Goal: Information Seeking & Learning: Learn about a topic

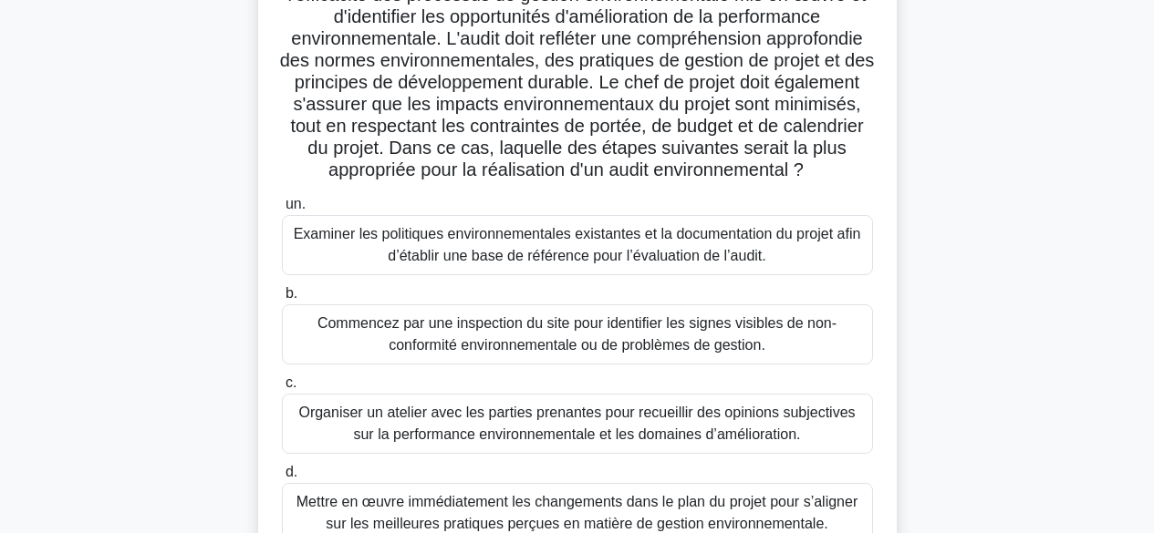
scroll to position [409, 0]
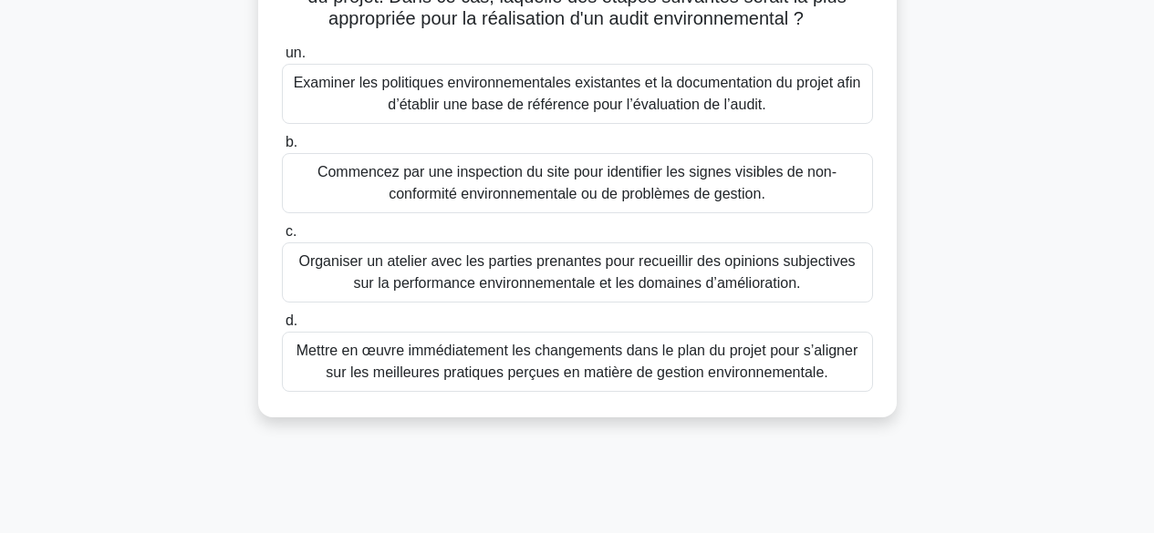
click at [782, 99] on font "Examiner les politiques environnementales existantes et la documentation du pro…" at bounding box center [577, 94] width 575 height 44
click at [282, 59] on input "un. Examiner les politiques environnementales existantes et la documentation du…" at bounding box center [282, 53] width 0 height 12
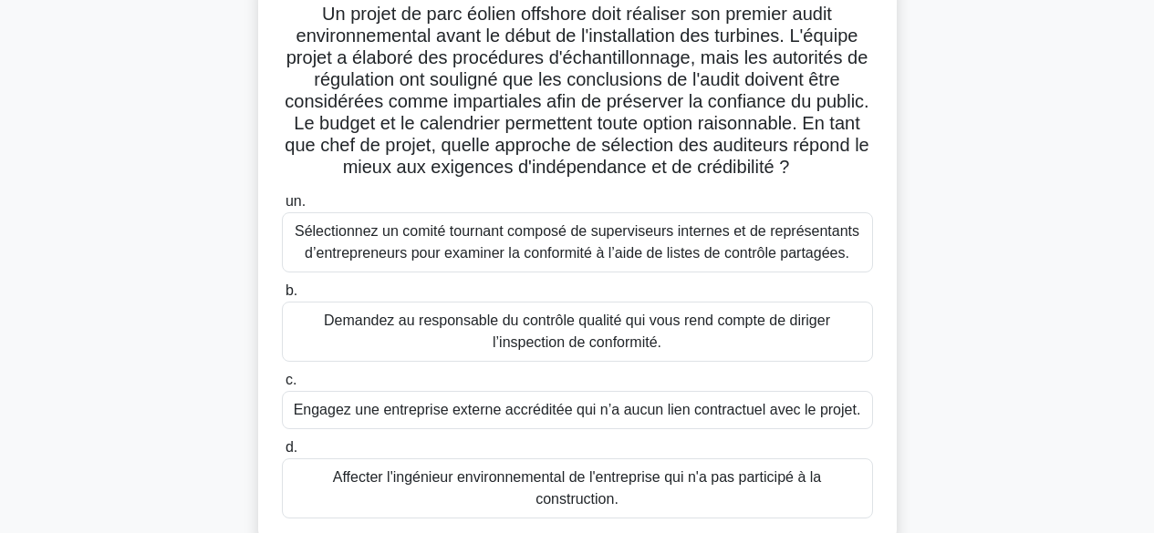
scroll to position [0, 0]
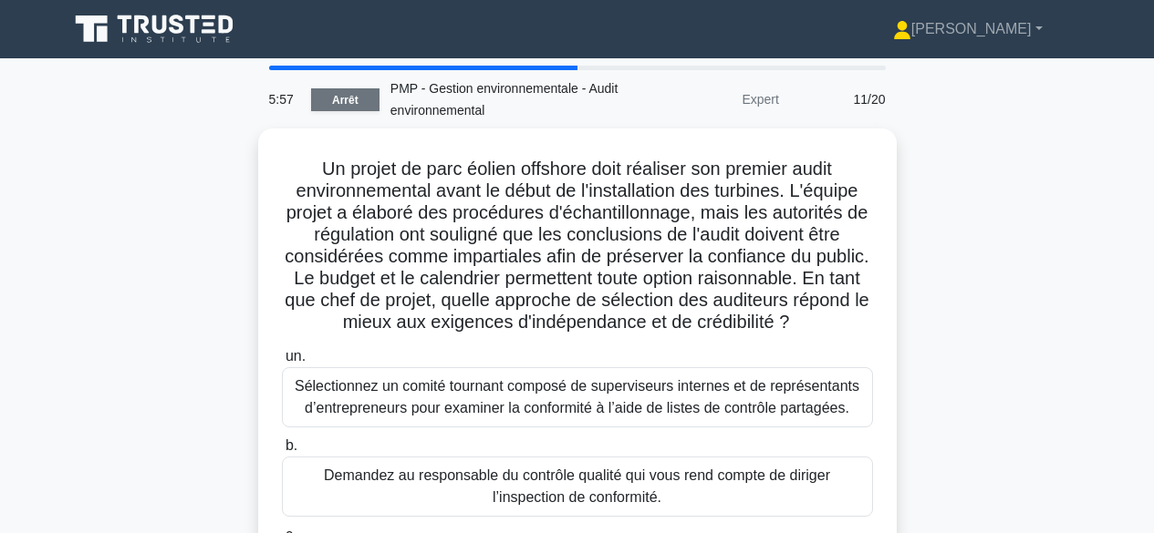
click at [337, 101] on font "Arrêt" at bounding box center [345, 100] width 26 height 13
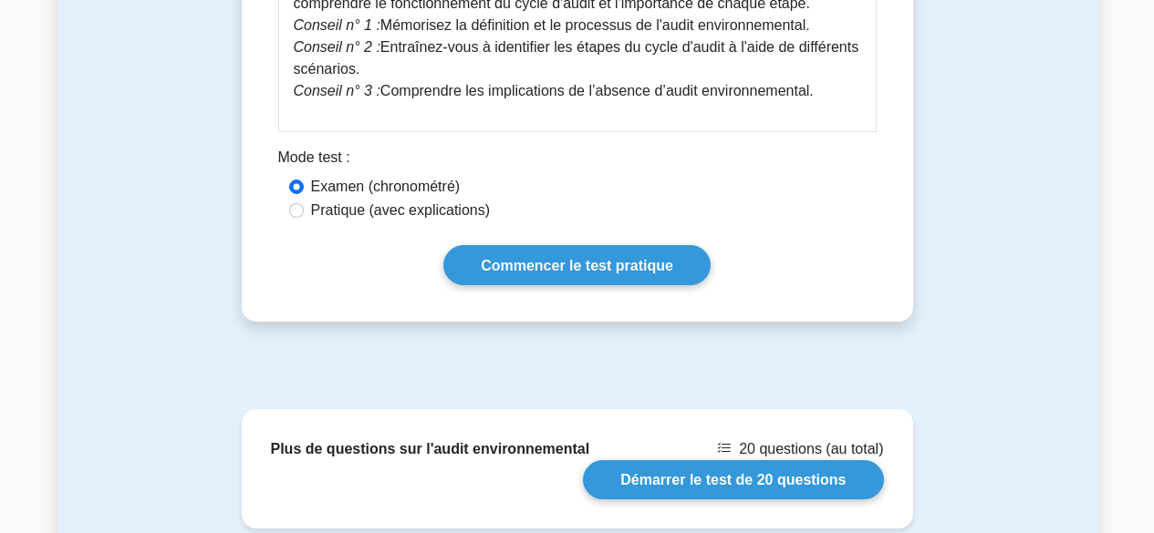
scroll to position [930, 0]
